Goal: Task Accomplishment & Management: Use online tool/utility

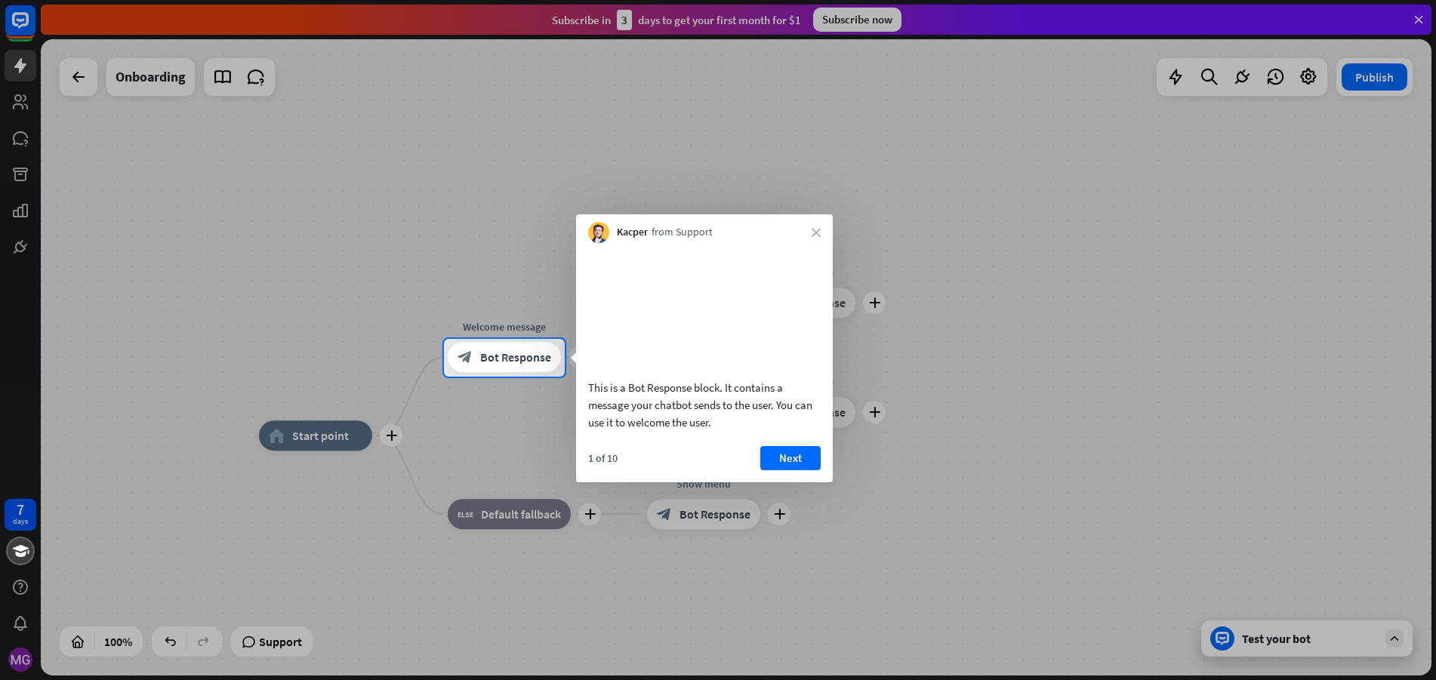
click at [1414, 21] on div at bounding box center [718, 169] width 1436 height 339
click at [817, 231] on icon "close" at bounding box center [815, 232] width 9 height 9
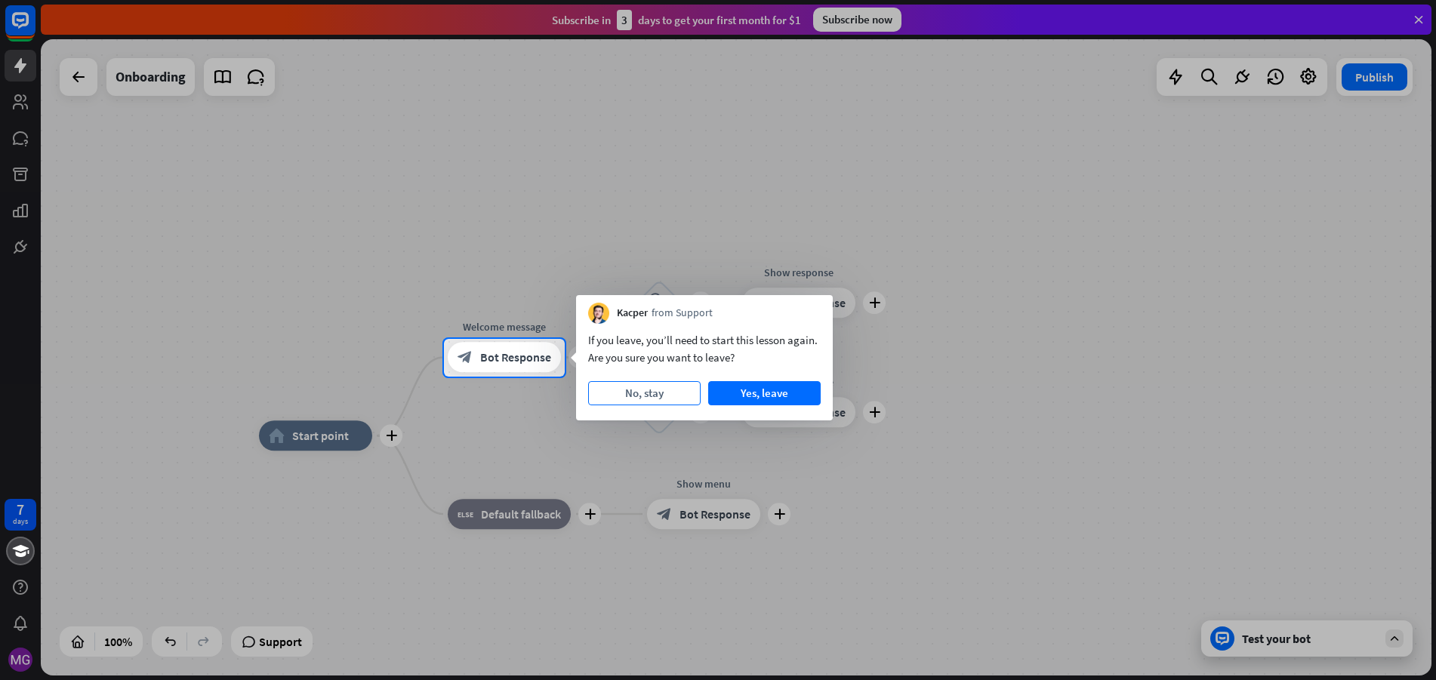
click at [659, 389] on button "No, stay" at bounding box center [644, 393] width 112 height 24
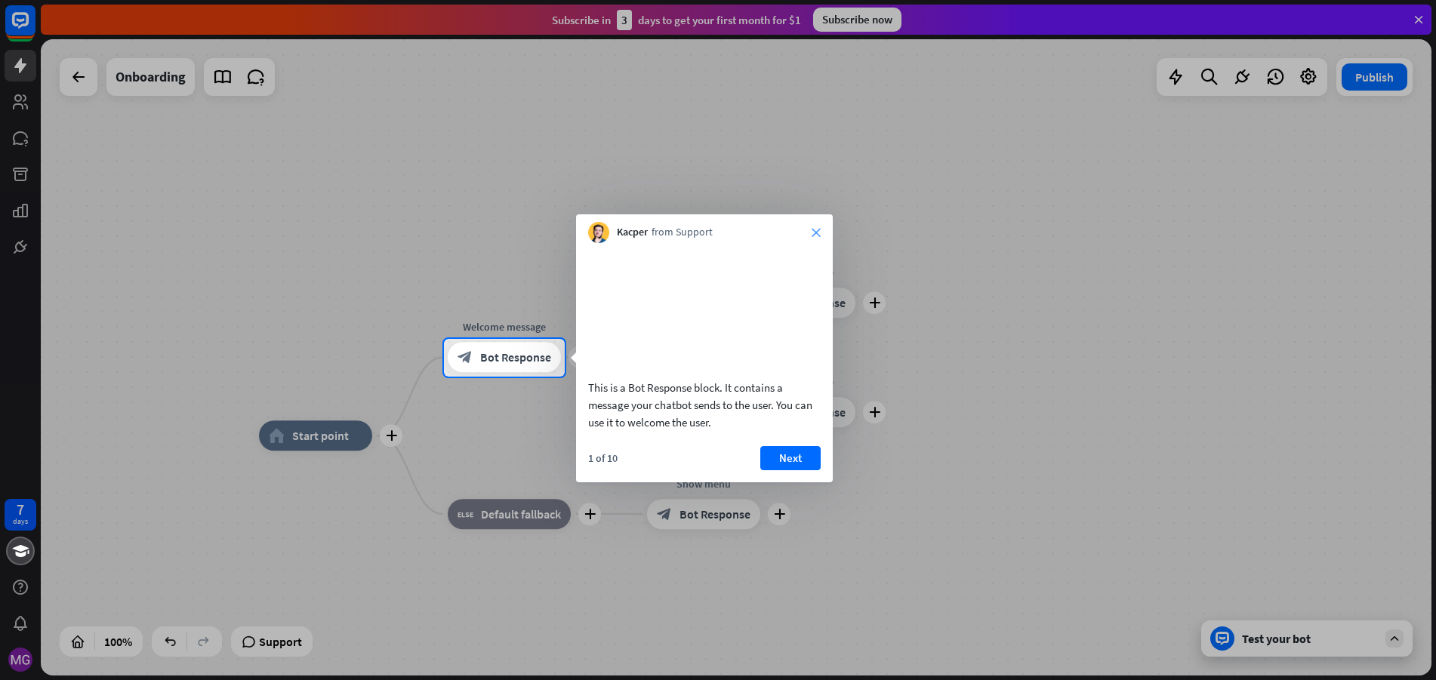
click at [813, 228] on icon "close" at bounding box center [815, 232] width 9 height 9
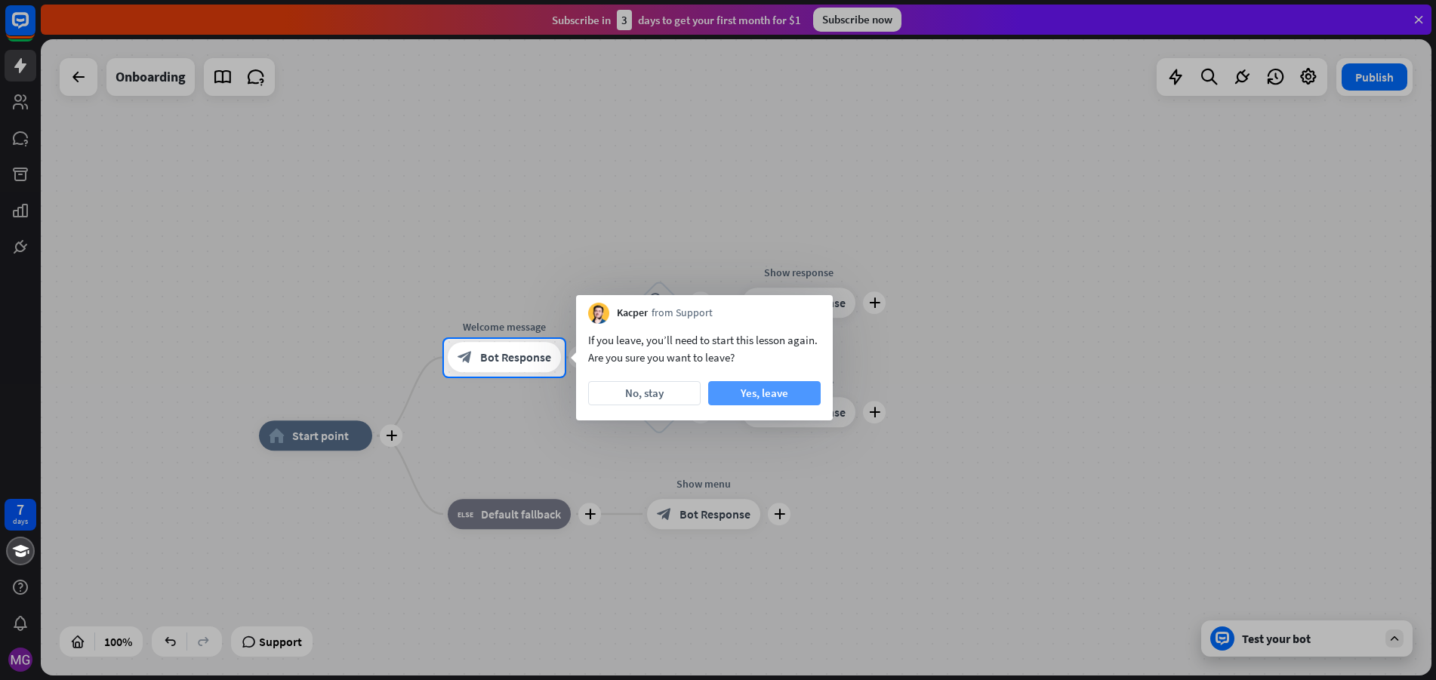
click at [759, 391] on button "Yes, leave" at bounding box center [764, 393] width 112 height 24
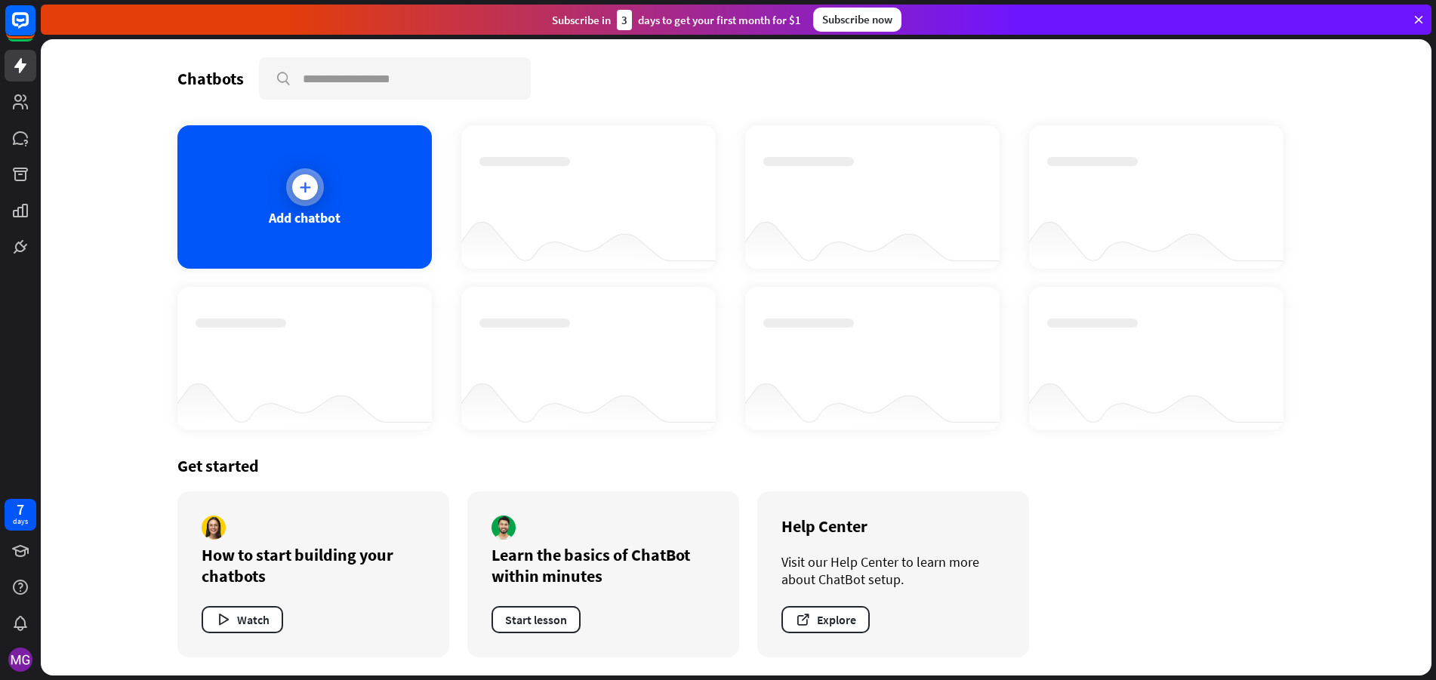
click at [375, 214] on div "Add chatbot" at bounding box center [304, 196] width 254 height 143
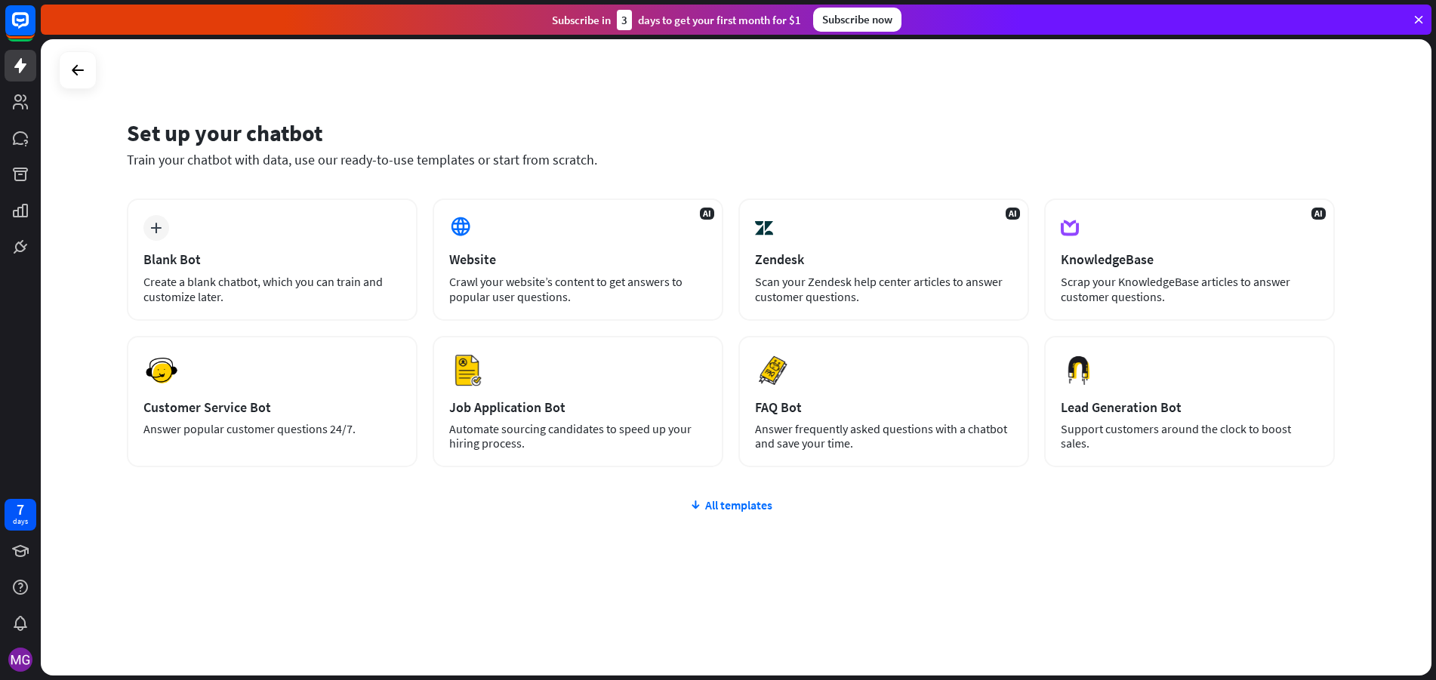
click at [1417, 17] on icon at bounding box center [1418, 20] width 14 height 14
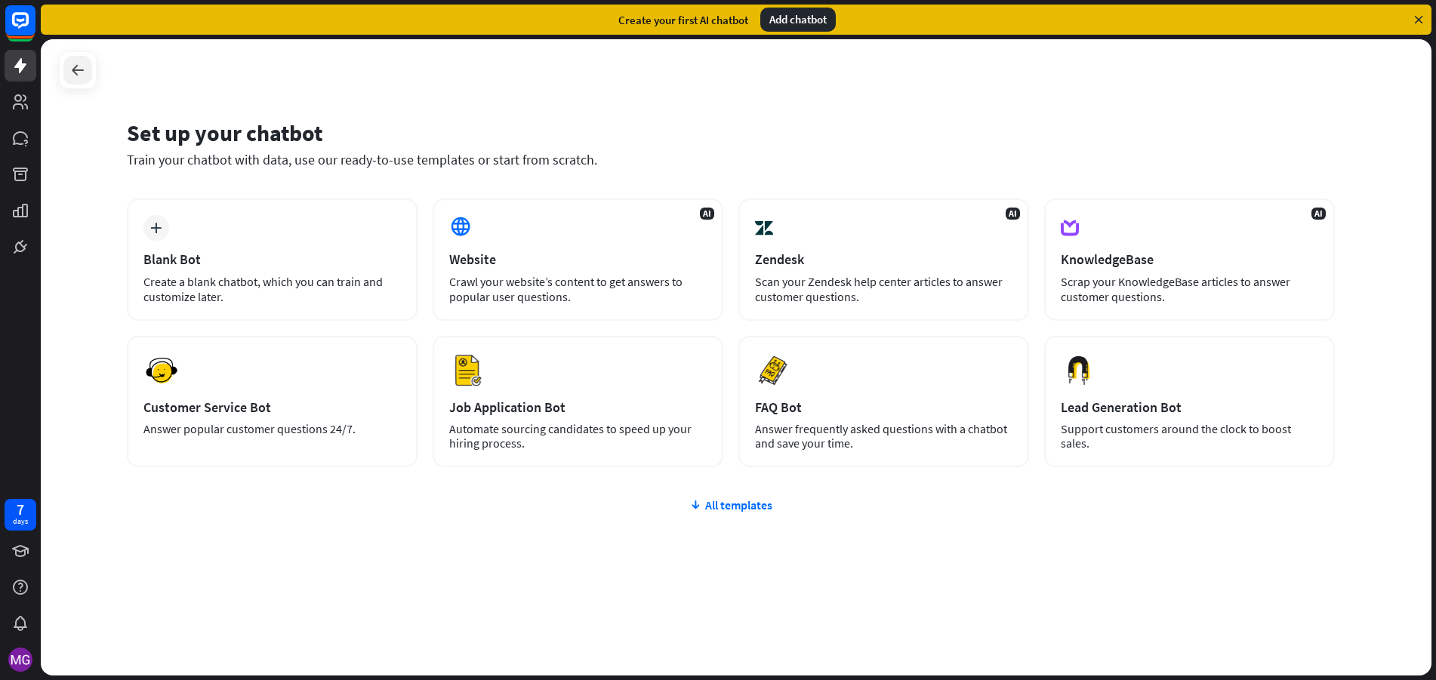
click at [79, 70] on icon at bounding box center [78, 70] width 18 height 18
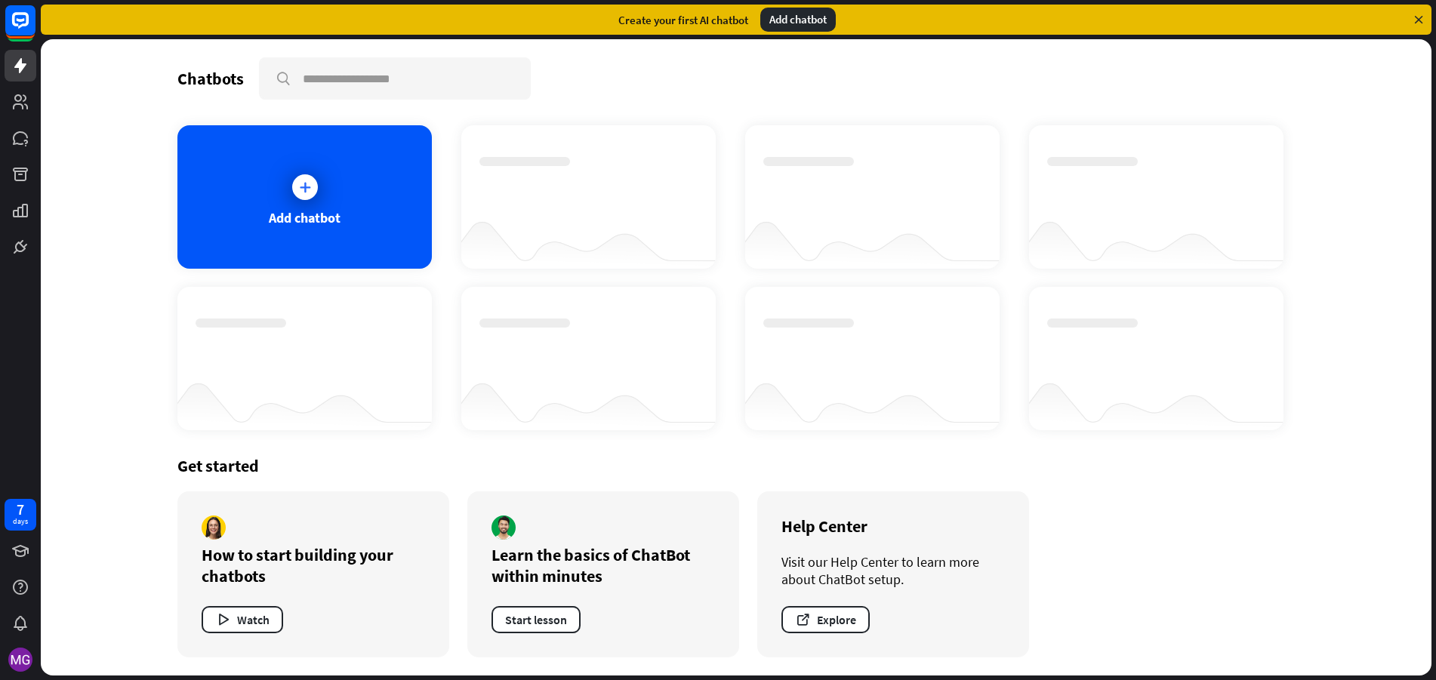
click at [793, 19] on div "Add chatbot" at bounding box center [797, 20] width 75 height 24
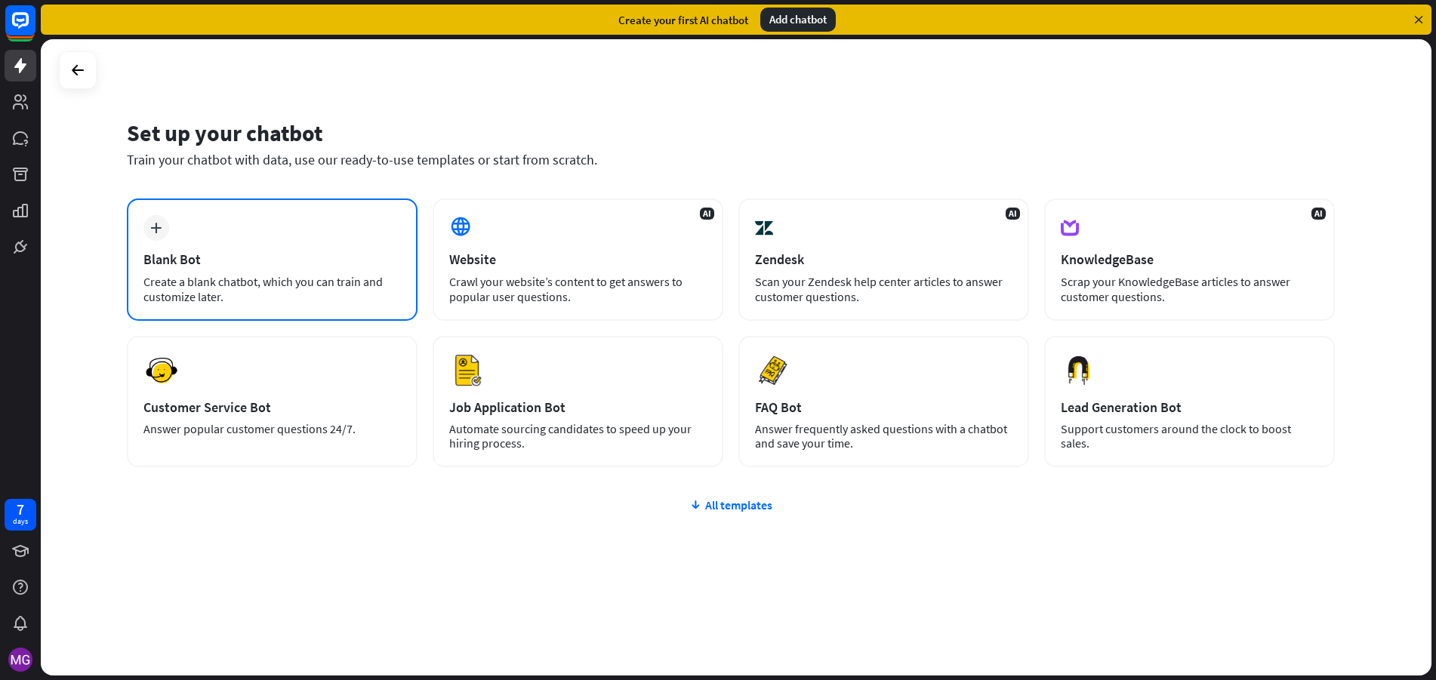
click at [265, 237] on div "plus Blank Bot Create a blank chatbot, which you can train and customize later." at bounding box center [272, 260] width 291 height 122
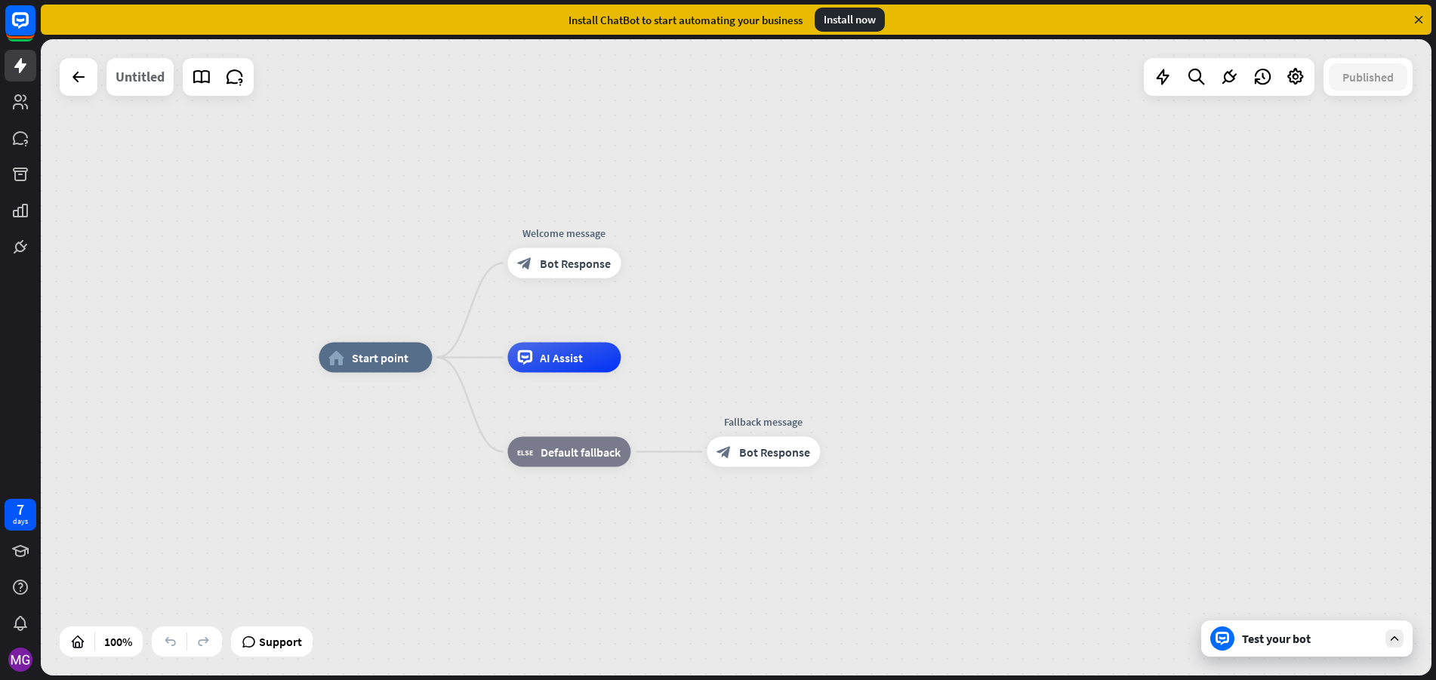
click at [140, 80] on div "Untitled" at bounding box center [139, 77] width 49 height 38
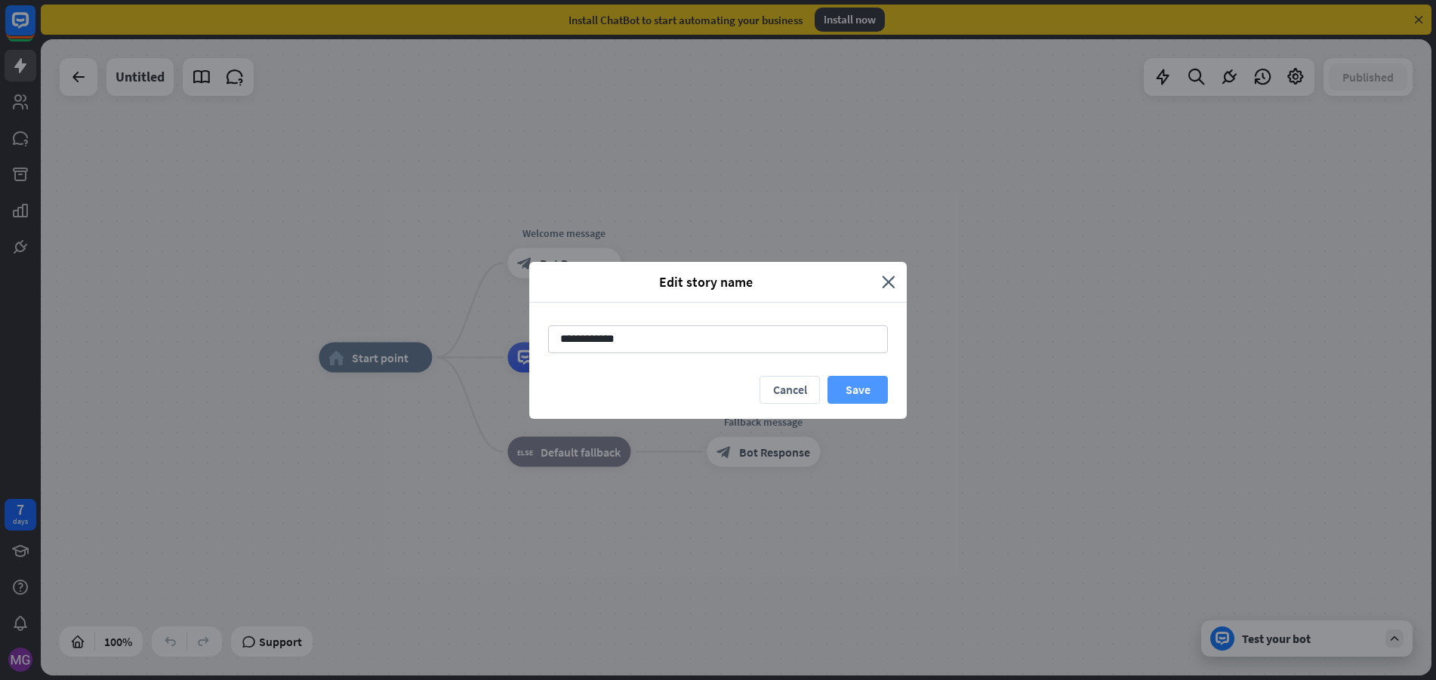
type input "**********"
click at [852, 391] on button "Save" at bounding box center [857, 390] width 60 height 28
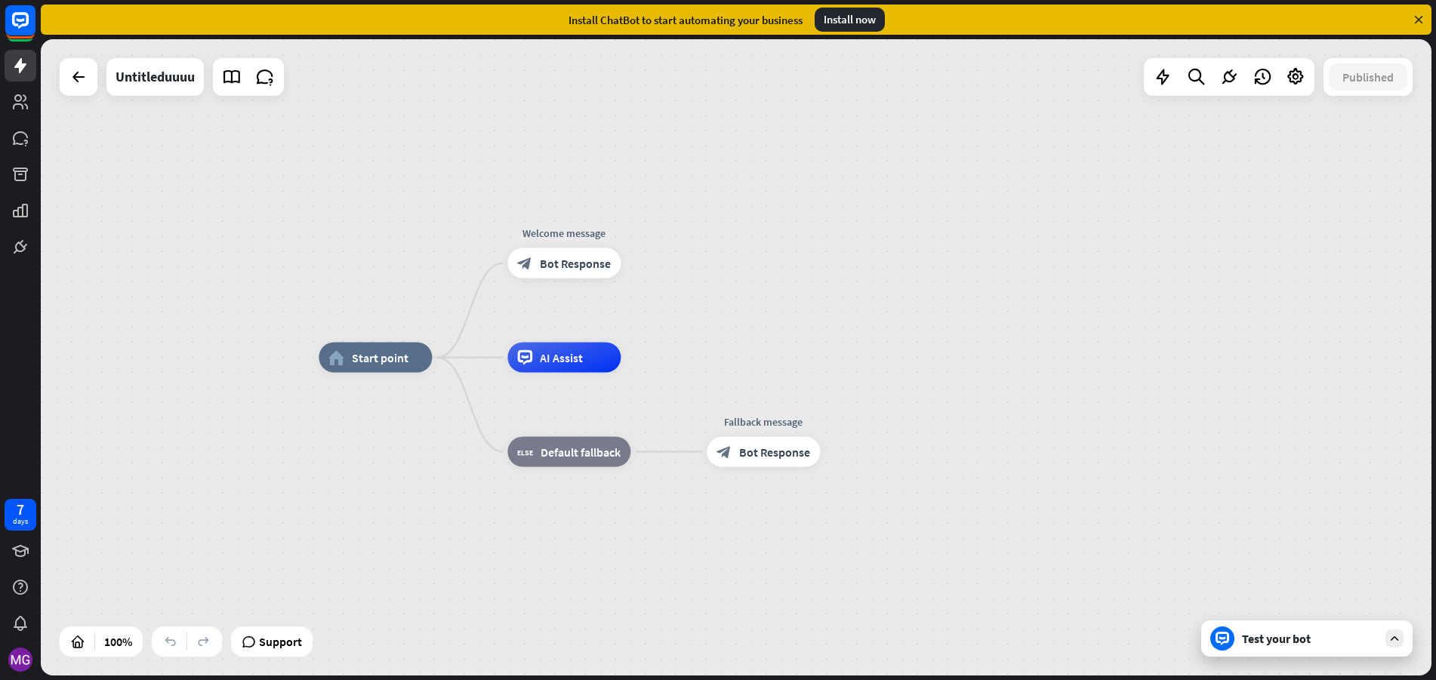
click at [439, 152] on div "home_2 Start point Welcome message block_bot_response Bot Response AI Assist bl…" at bounding box center [736, 357] width 1390 height 636
click at [20, 21] on icon at bounding box center [20, 20] width 9 height 4
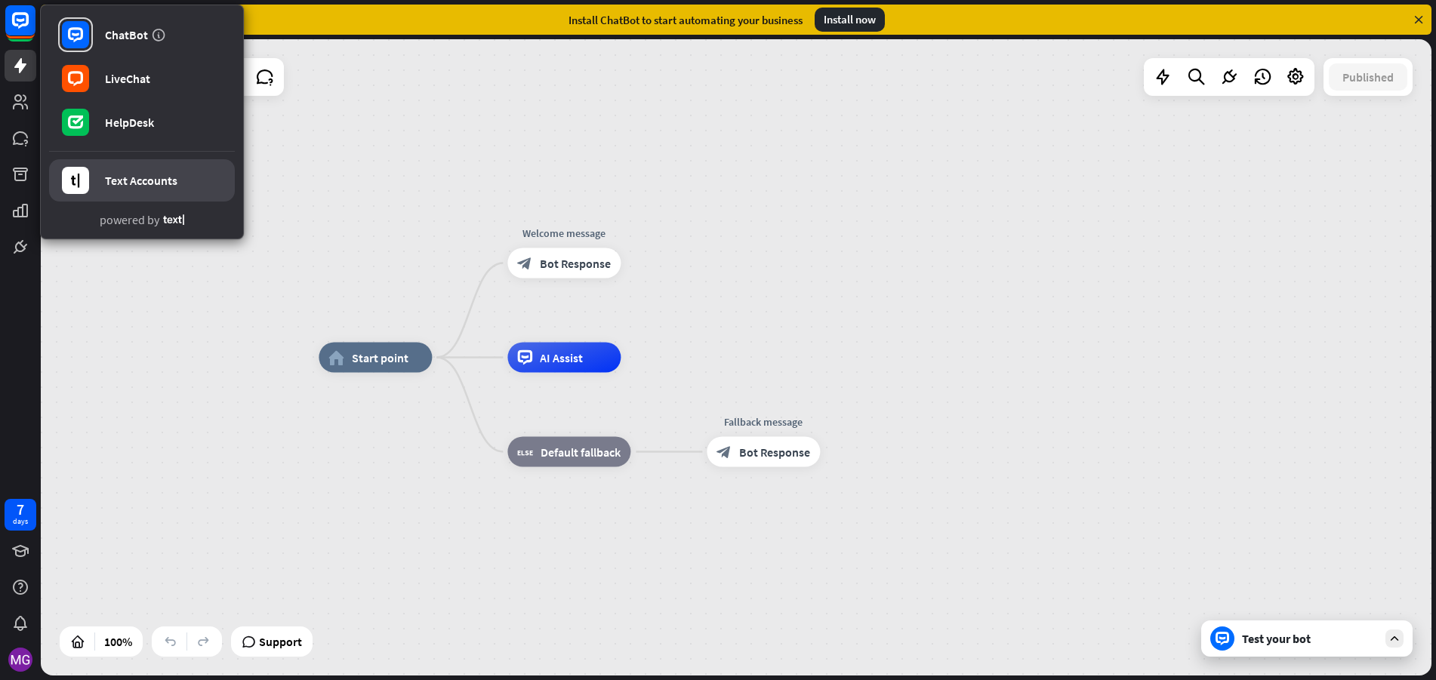
click at [171, 181] on div "Text Accounts" at bounding box center [141, 180] width 72 height 15
